Goal: Navigation & Orientation: Find specific page/section

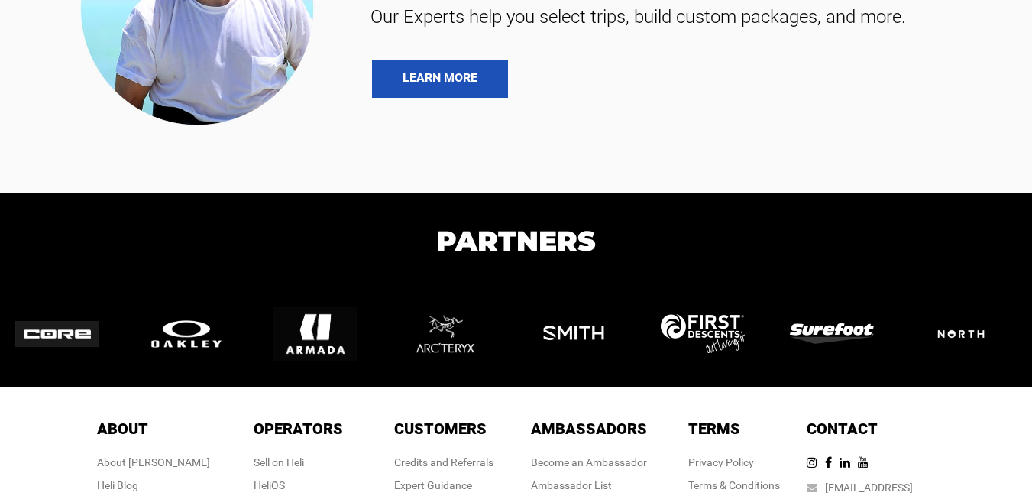
scroll to position [3855, 0]
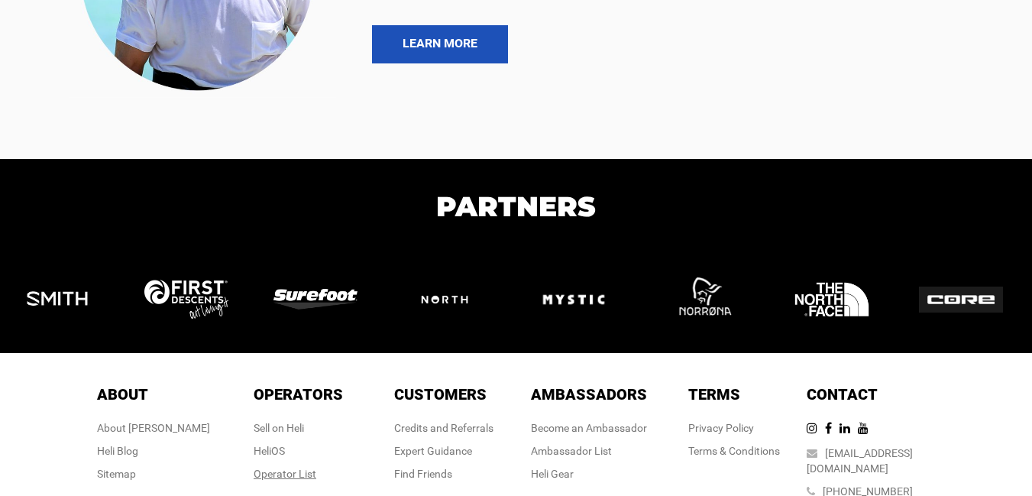
drag, startPoint x: 303, startPoint y: 408, endPoint x: 280, endPoint y: 403, distance: 23.4
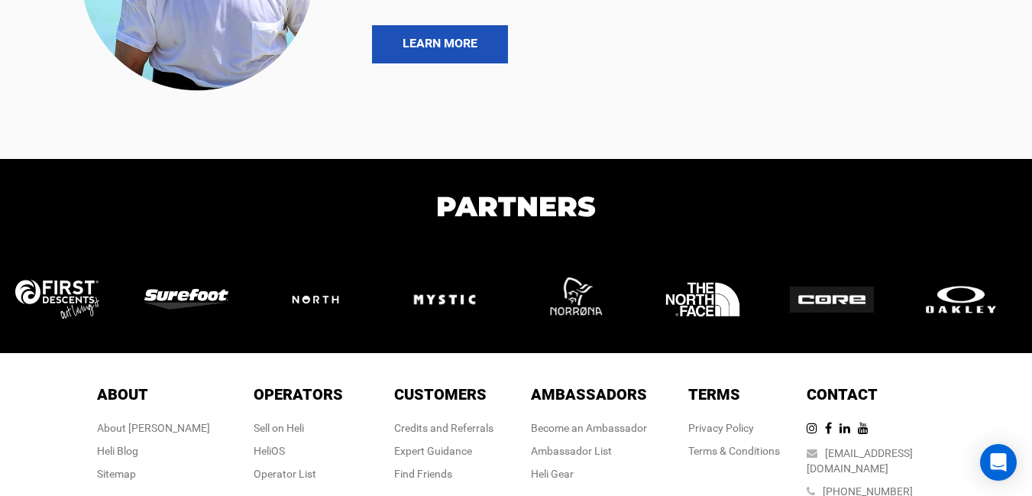
drag, startPoint x: 280, startPoint y: 403, endPoint x: 28, endPoint y: 334, distance: 260.8
click at [28, 353] on div "About About About [PERSON_NAME] Blog Sitemap Operators Operators Sell on [PERSO…" at bounding box center [516, 466] width 1032 height 227
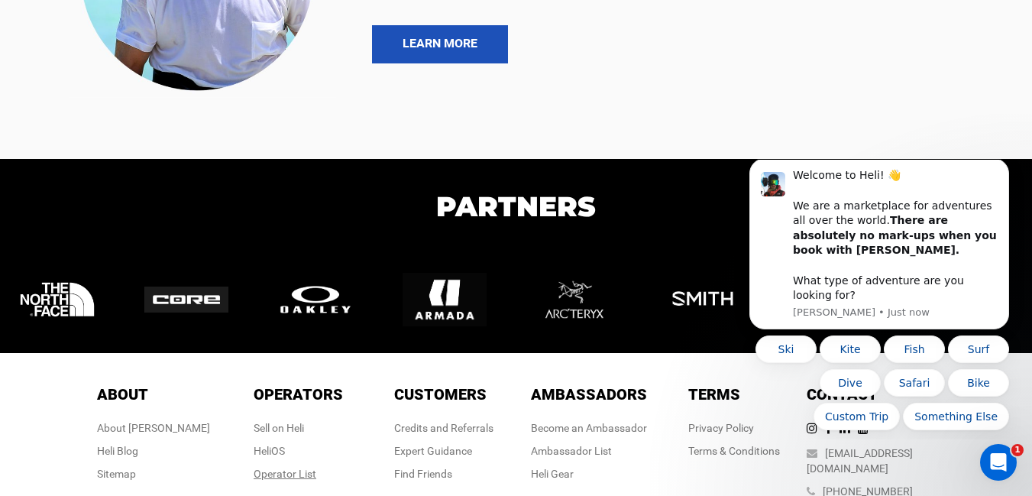
click at [291, 466] on div "Operator List" at bounding box center [298, 473] width 89 height 15
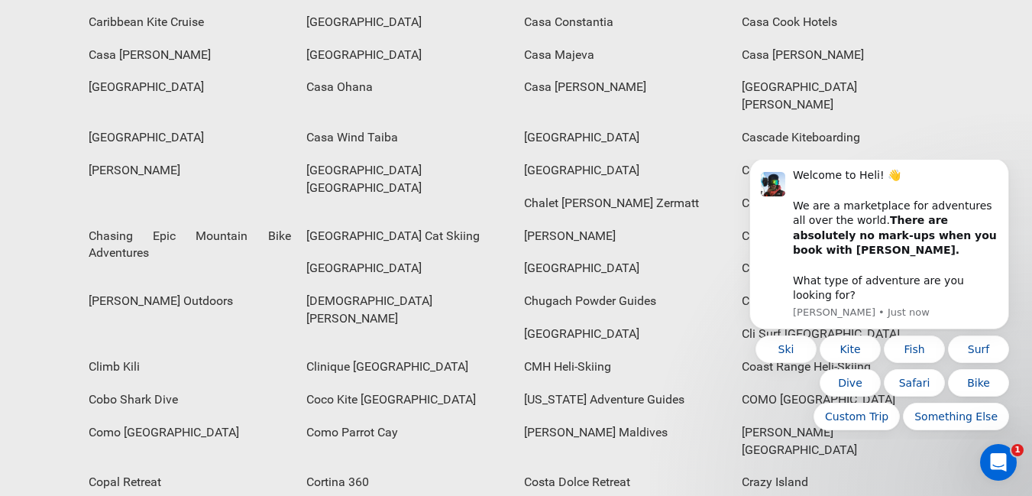
scroll to position [1223, 0]
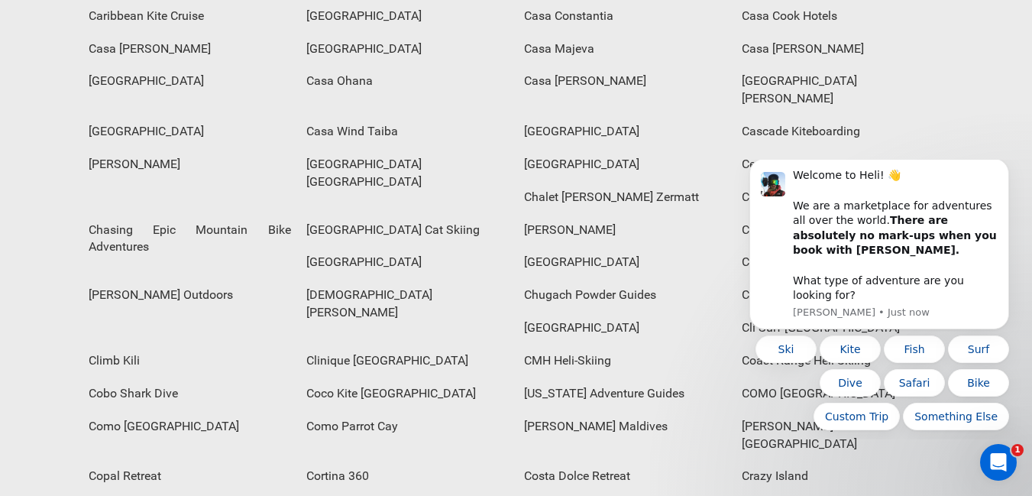
click at [734, 345] on div "Coast Range Heli-Skiing" at bounding box center [843, 361] width 218 height 33
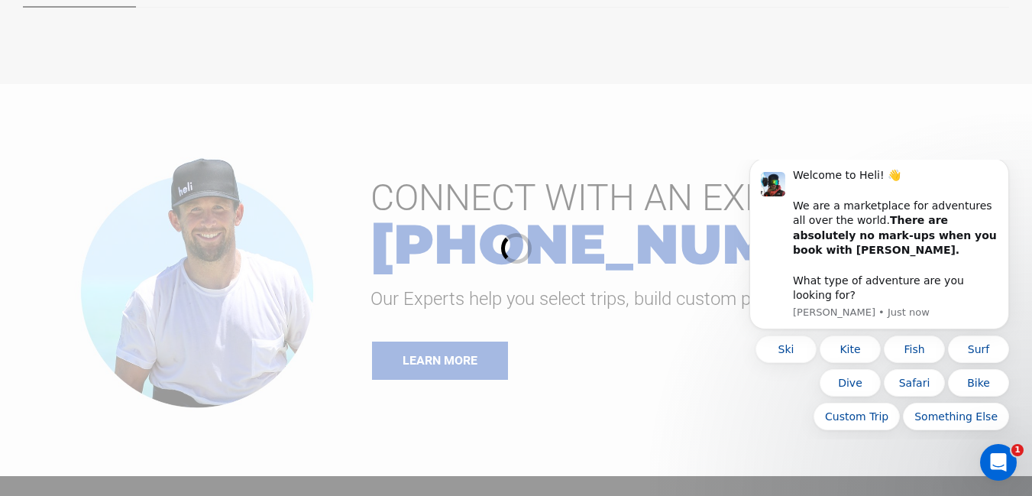
scroll to position [535, 0]
